Goal: Book appointment/travel/reservation

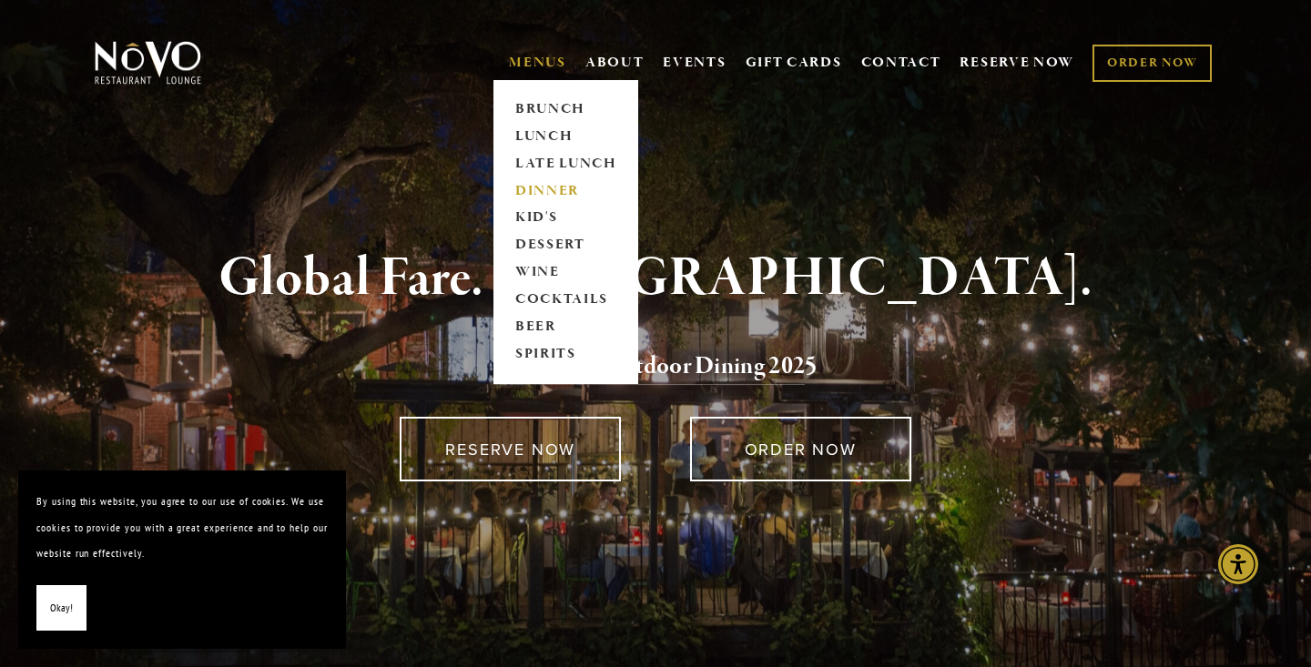
click at [543, 184] on link "DINNER" at bounding box center [566, 191] width 114 height 27
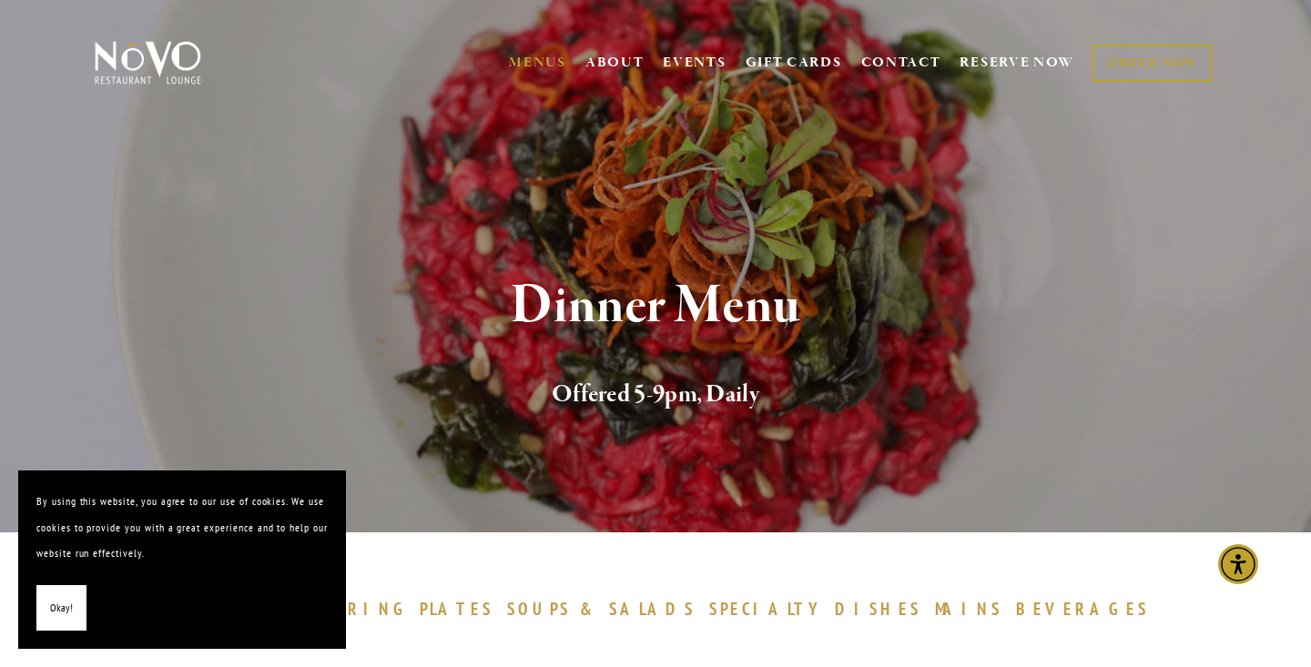
click at [55, 603] on span "Okay!" at bounding box center [61, 608] width 23 height 26
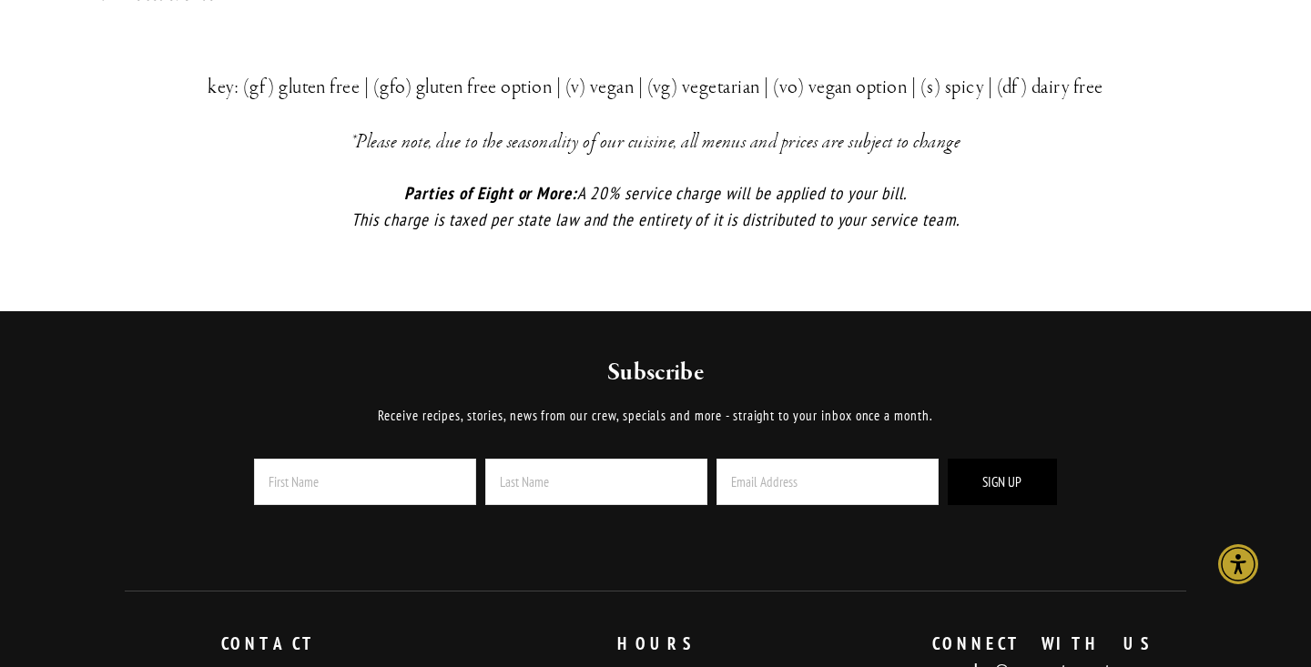
scroll to position [4095, 0]
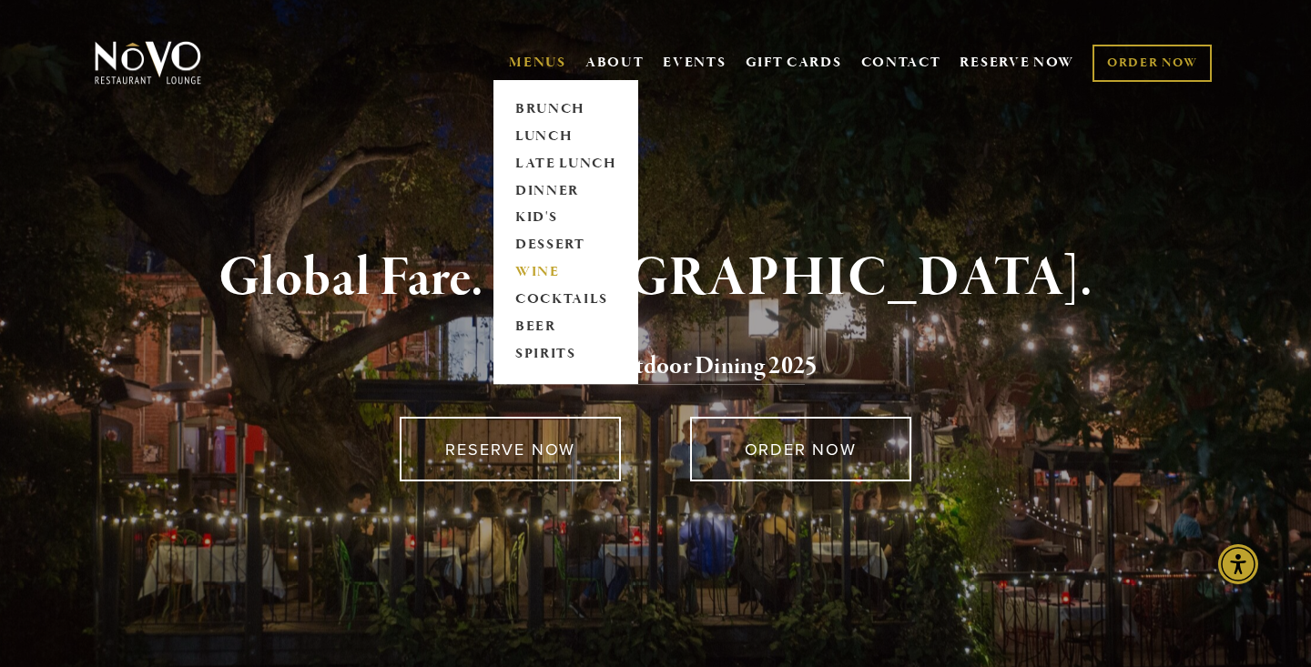
click at [530, 269] on link "WINE" at bounding box center [566, 272] width 114 height 27
click at [537, 273] on link "WINE" at bounding box center [566, 272] width 114 height 27
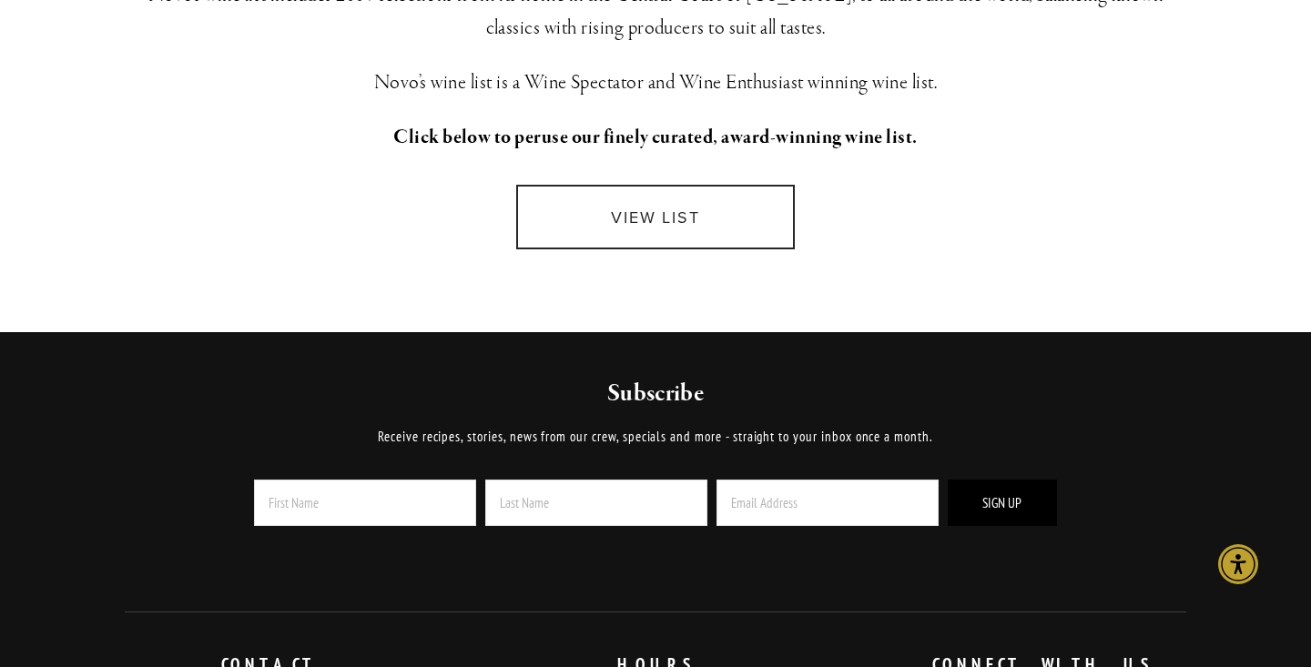
scroll to position [540, 0]
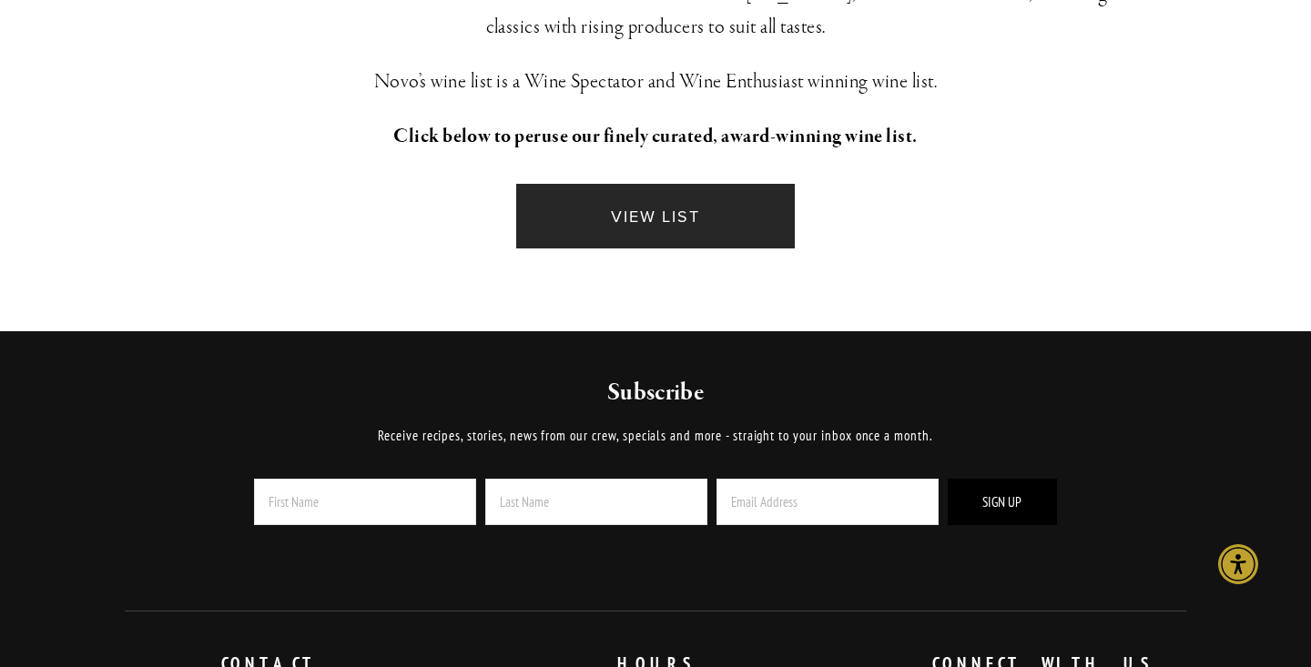
click at [646, 202] on link "VIEW LIST" at bounding box center [655, 216] width 279 height 65
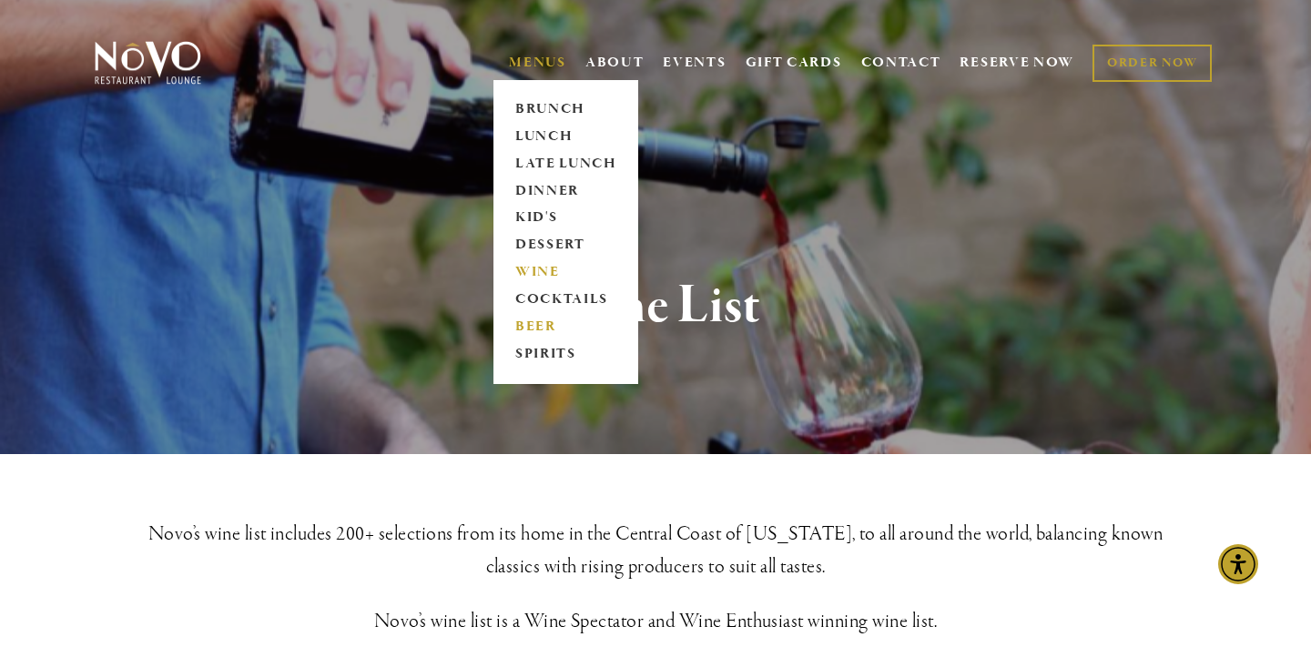
click at [521, 326] on link "BEER" at bounding box center [566, 327] width 114 height 27
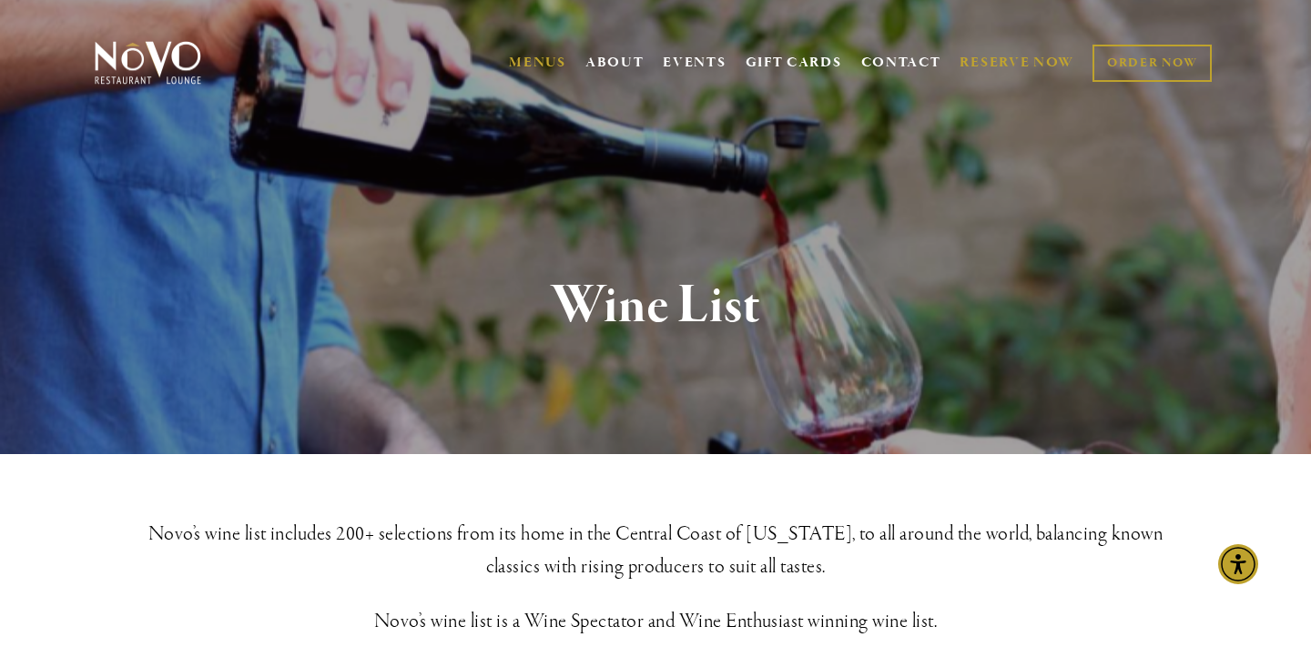
click at [1019, 57] on link "RESERVE NOW" at bounding box center [1017, 63] width 115 height 35
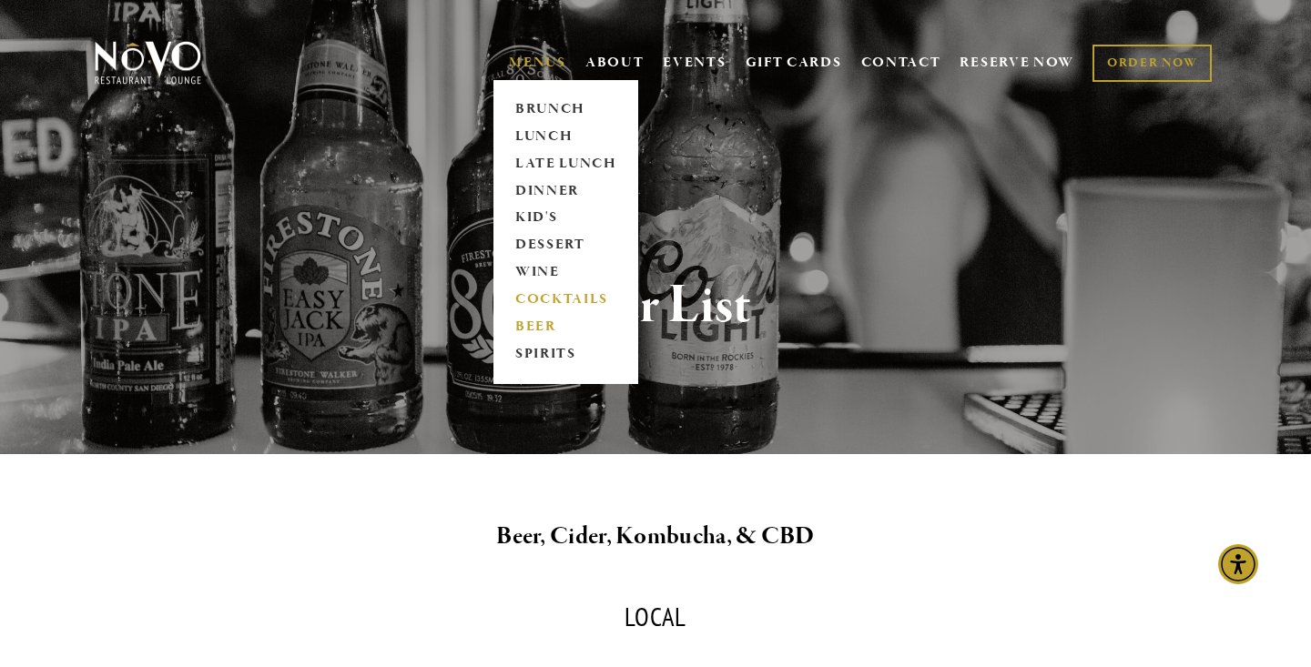
click at [546, 293] on link "COCKTAILS" at bounding box center [566, 300] width 114 height 27
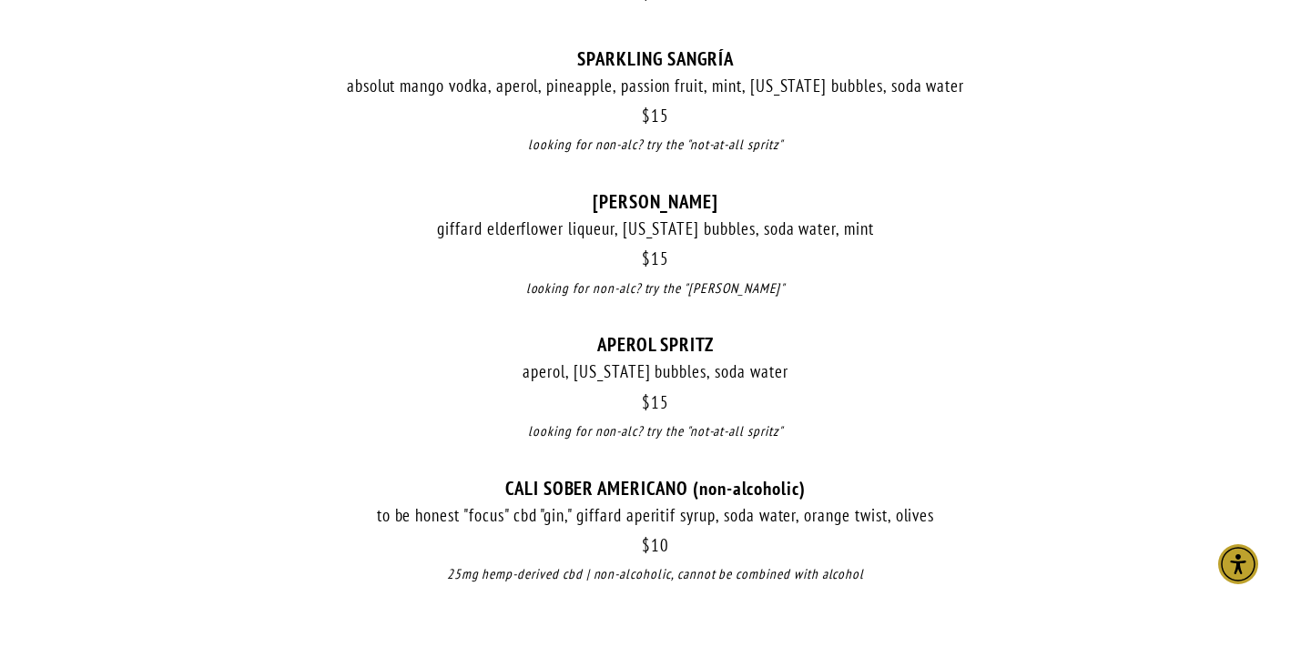
scroll to position [1945, 0]
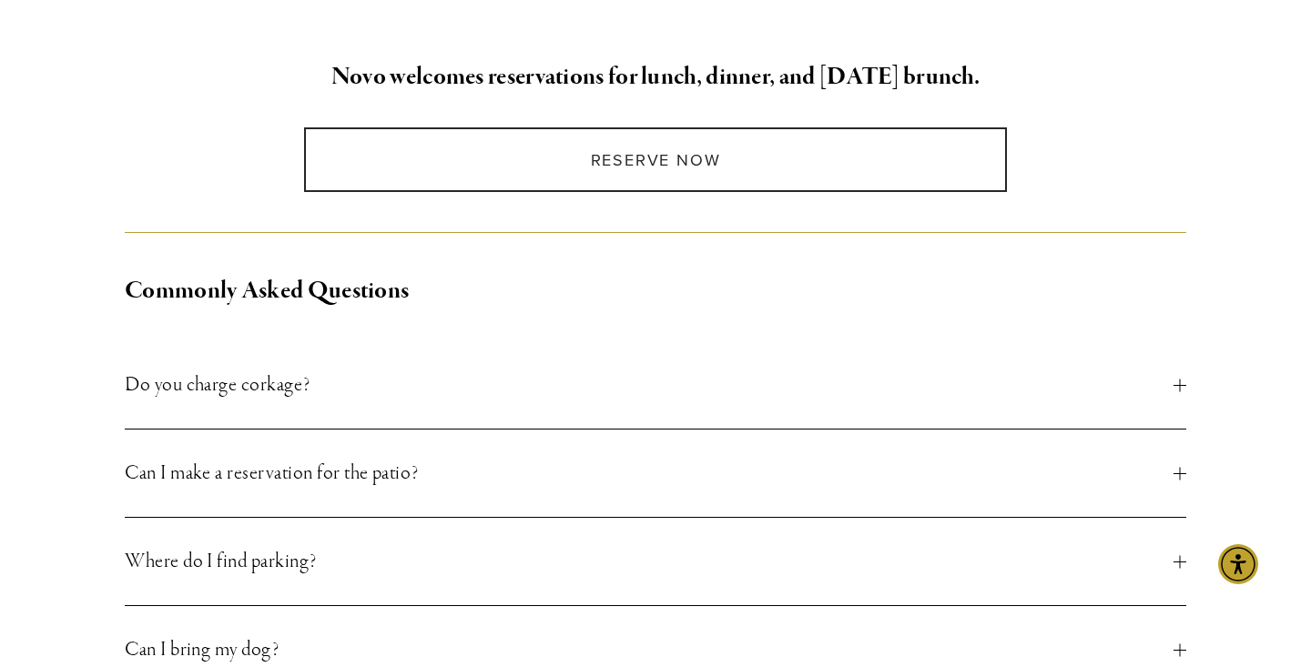
scroll to position [461, 0]
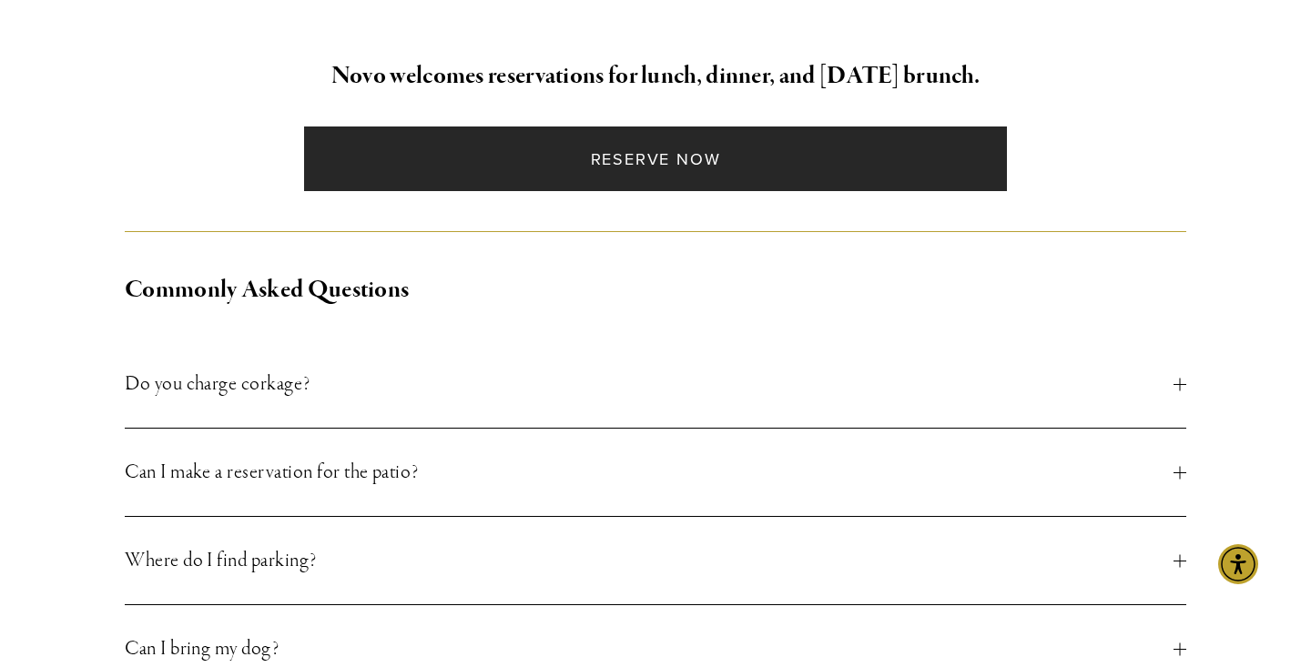
click at [743, 160] on link "Reserve Now" at bounding box center [655, 159] width 702 height 65
